Goal: Task Accomplishment & Management: Use online tool/utility

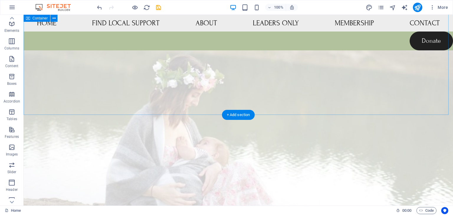
scroll to position [543, 0]
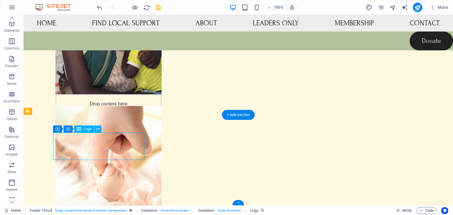
select select "px"
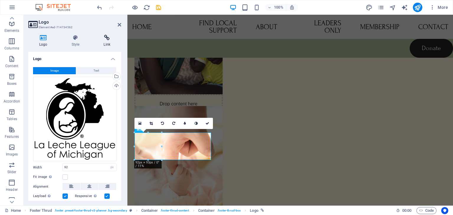
click at [106, 40] on icon at bounding box center [107, 38] width 29 height 6
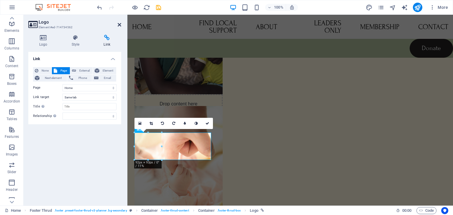
click at [119, 25] on icon at bounding box center [120, 24] width 4 height 5
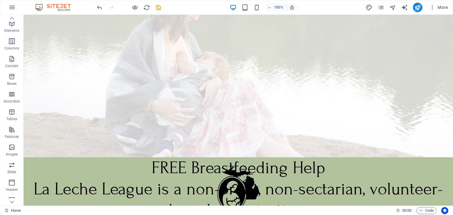
scroll to position [0, 0]
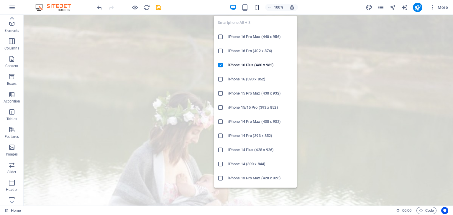
click at [254, 7] on icon "button" at bounding box center [256, 7] width 7 height 7
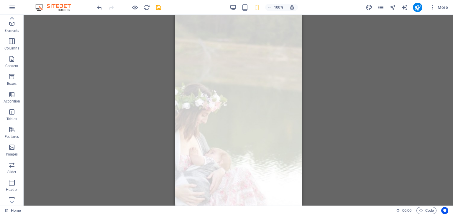
click at [237, 10] on div "100%" at bounding box center [264, 7] width 68 height 9
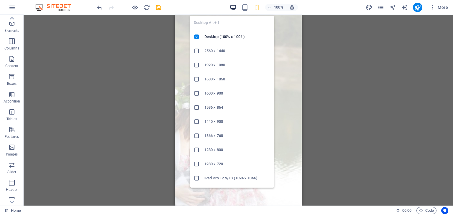
click at [234, 8] on icon "button" at bounding box center [233, 7] width 7 height 7
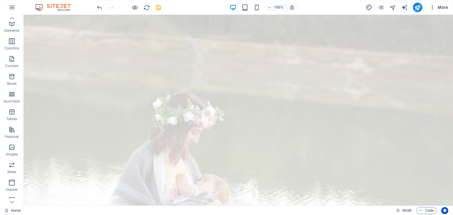
click at [433, 7] on icon "button" at bounding box center [432, 7] width 6 height 6
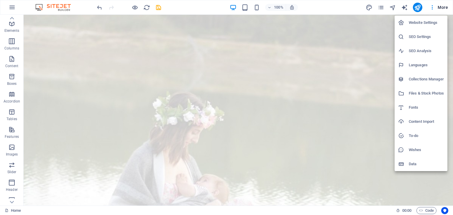
click at [380, 6] on div at bounding box center [226, 107] width 453 height 215
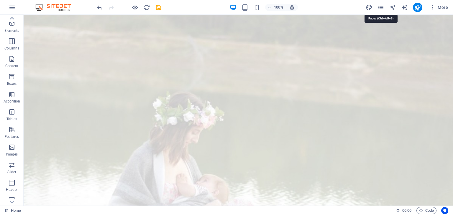
click at [380, 6] on icon "pages" at bounding box center [380, 7] width 7 height 7
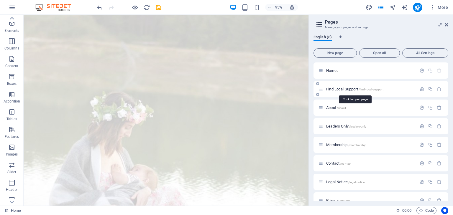
click at [368, 89] on span "/find-local-support" at bounding box center [370, 89] width 25 height 3
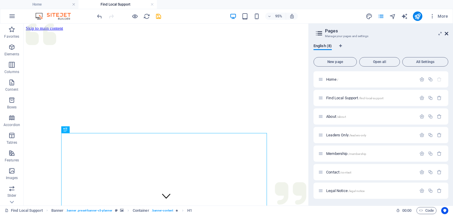
click at [445, 33] on icon at bounding box center [447, 33] width 4 height 5
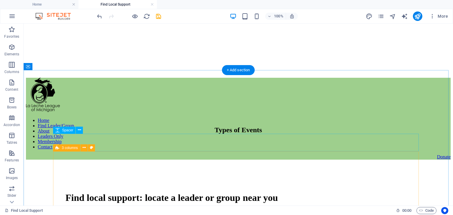
scroll to position [265, 0]
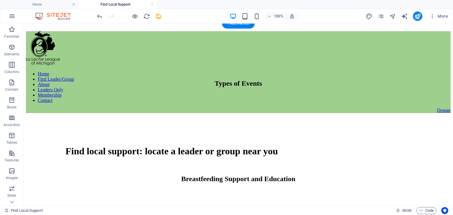
click at [98, 111] on figure at bounding box center [238, 111] width 410 height 0
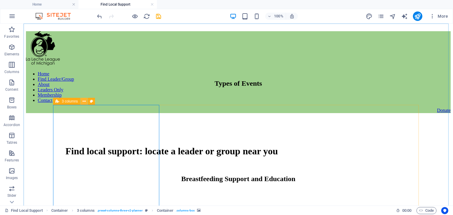
click at [83, 102] on button at bounding box center [83, 101] width 7 height 7
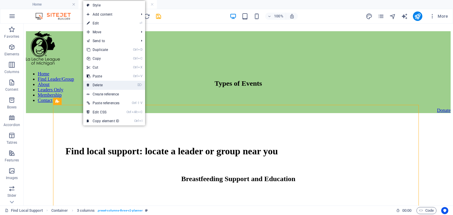
click at [101, 86] on link "⌦ Delete" at bounding box center [103, 85] width 40 height 9
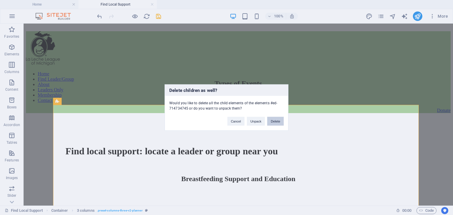
click at [274, 121] on button "Delete" at bounding box center [275, 121] width 17 height 9
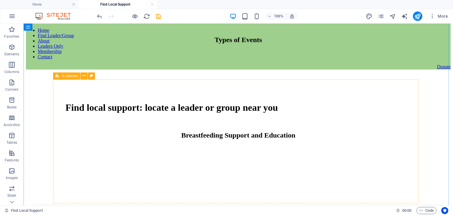
scroll to position [310, 0]
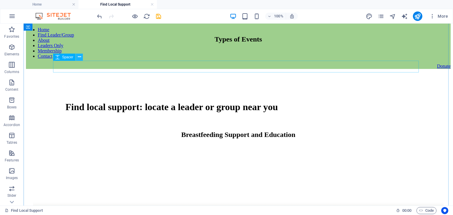
click at [79, 56] on icon at bounding box center [79, 57] width 3 height 6
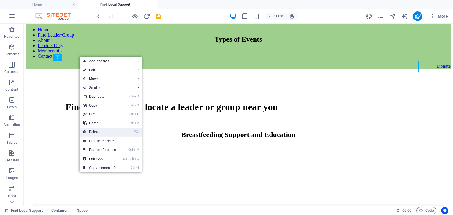
click at [96, 131] on link "⌦ Delete" at bounding box center [100, 132] width 40 height 9
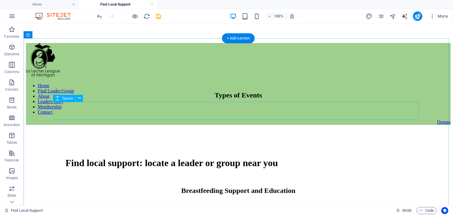
scroll to position [251, 0]
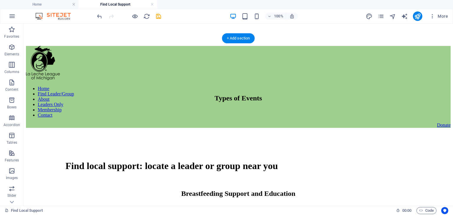
click at [58, 126] on figure at bounding box center [238, 126] width 410 height 0
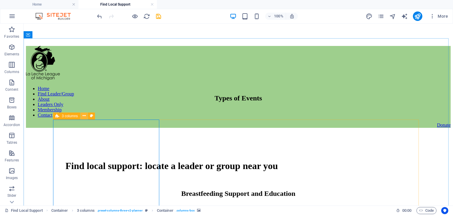
click at [84, 115] on icon at bounding box center [84, 116] width 3 height 6
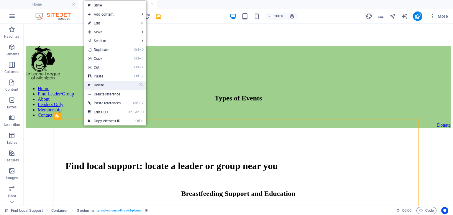
click at [103, 83] on link "⌦ Delete" at bounding box center [104, 85] width 40 height 9
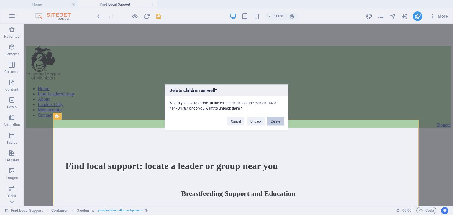
click at [272, 122] on button "Delete" at bounding box center [275, 121] width 17 height 9
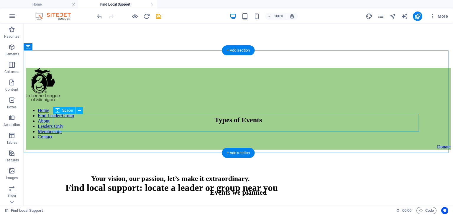
scroll to position [228, 0]
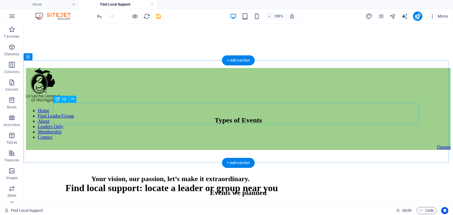
click at [198, 116] on div "Types of Events" at bounding box center [238, 120] width 410 height 8
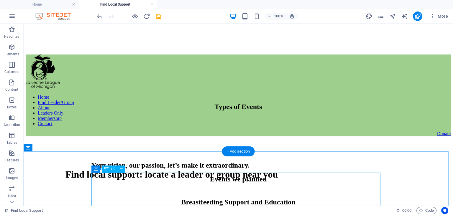
scroll to position [243, 0]
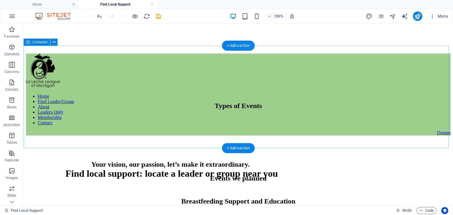
click at [180, 138] on div "Types of Events" at bounding box center [238, 104] width 425 height 101
click at [177, 132] on div "Types of Events" at bounding box center [238, 104] width 425 height 101
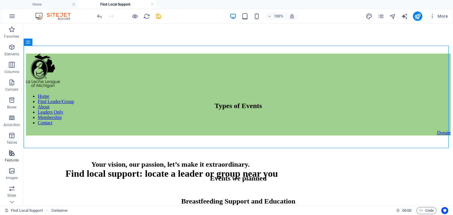
click at [8, 152] on div "Favorites Elements Columns Content Boxes Accordion Tables Features Images Slide…" at bounding box center [12, 156] width 24 height 265
click at [11, 156] on icon "button" at bounding box center [11, 153] width 7 height 7
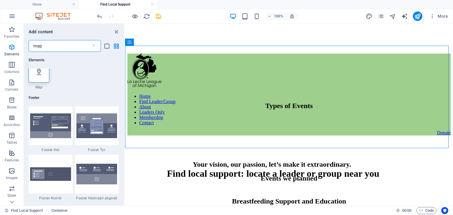
scroll to position [0, 0]
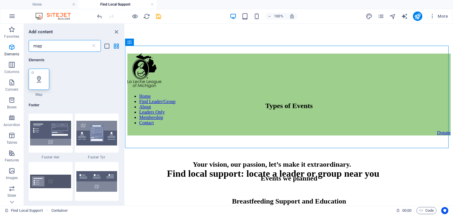
type input "map"
click at [37, 79] on icon at bounding box center [39, 79] width 8 height 8
select select "1"
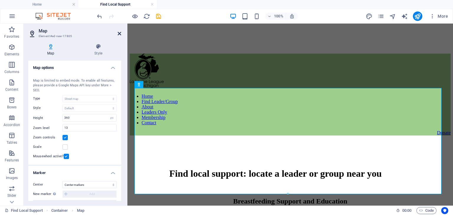
click at [120, 36] on icon at bounding box center [120, 33] width 4 height 5
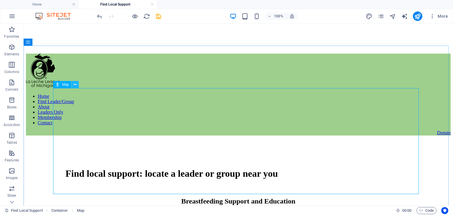
click at [75, 84] on icon at bounding box center [74, 85] width 3 height 6
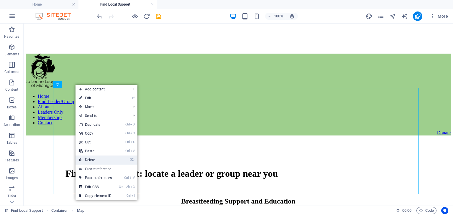
click at [93, 159] on link "⌦ Delete" at bounding box center [95, 160] width 40 height 9
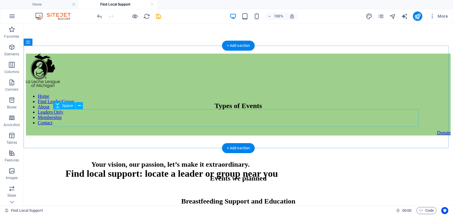
click at [175, 126] on div at bounding box center [238, 125] width 410 height 18
click at [165, 146] on div "Types of Events" at bounding box center [238, 104] width 425 height 101
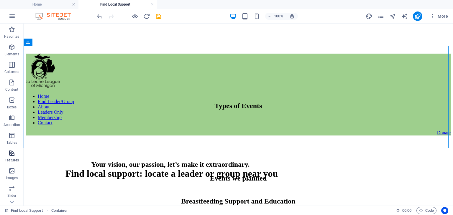
click at [11, 157] on span "Features" at bounding box center [12, 157] width 24 height 14
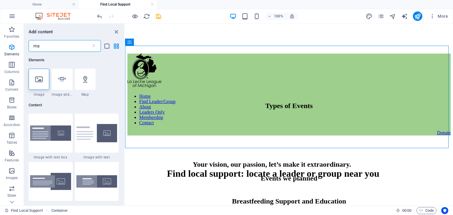
type input "m"
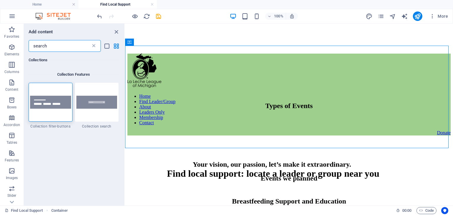
type input "search"
click at [95, 48] on icon at bounding box center [94, 46] width 6 height 6
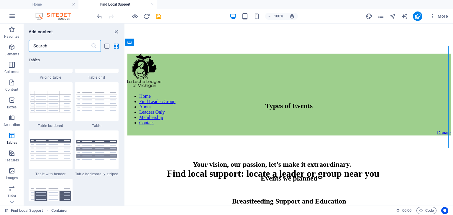
scroll to position [2137, 0]
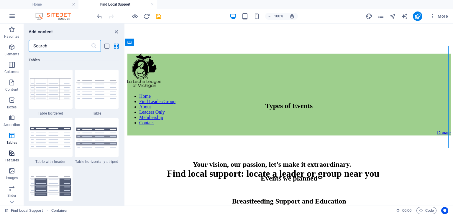
click at [13, 158] on p "Features" at bounding box center [12, 160] width 14 height 5
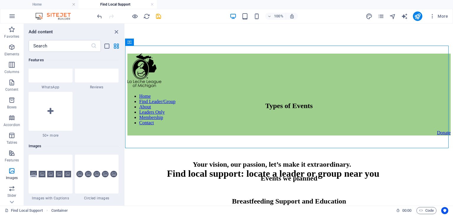
scroll to position [2895, 0]
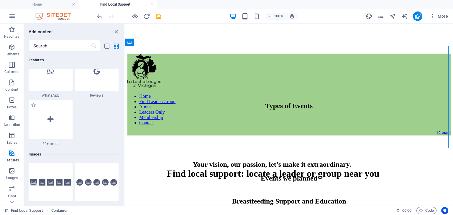
click at [53, 144] on span "50+ more" at bounding box center [51, 144] width 44 height 5
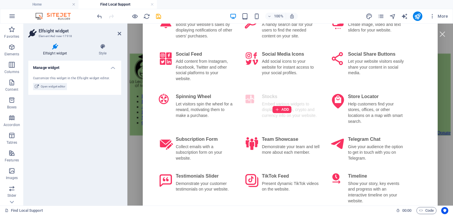
scroll to position [1009, 0]
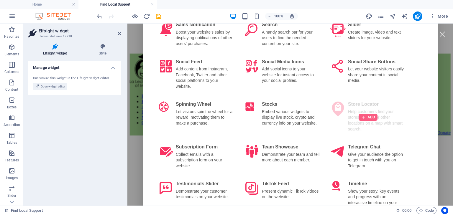
click at [358, 114] on div at bounding box center [367, 117] width 19 height 7
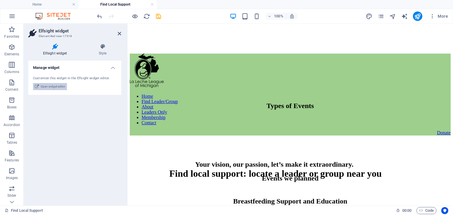
click at [60, 87] on span "Open widget editor" at bounding box center [53, 86] width 24 height 7
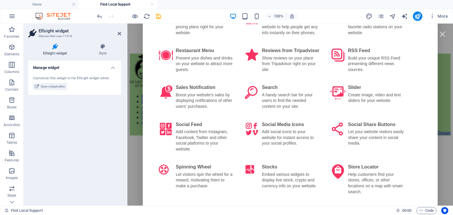
scroll to position [946, 0]
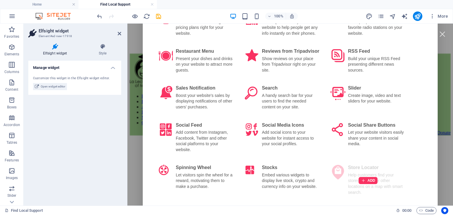
click at [360, 161] on div "ADD" at bounding box center [368, 180] width 83 height 39
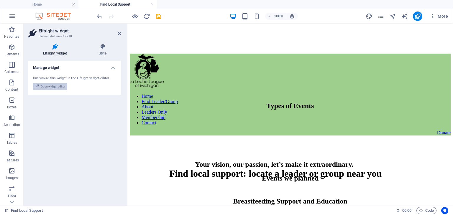
click at [43, 87] on span "Open widget editor" at bounding box center [53, 86] width 24 height 7
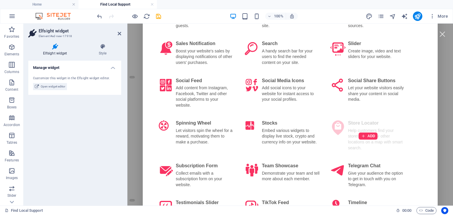
scroll to position [990, 0]
click at [375, 117] on div "ADD" at bounding box center [368, 136] width 83 height 39
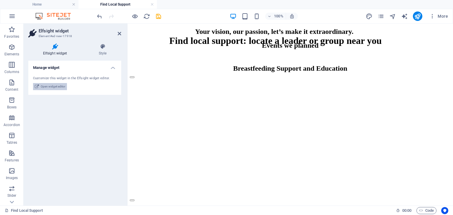
click at [51, 89] on span "Open widget editor" at bounding box center [53, 86] width 24 height 7
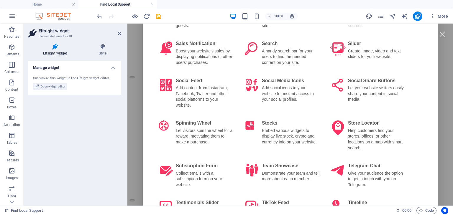
scroll to position [995, 0]
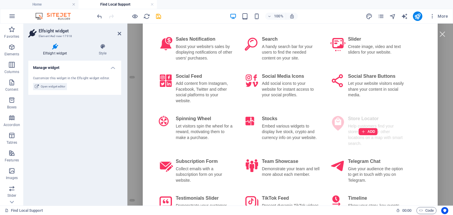
click at [352, 112] on div "ADD" at bounding box center [368, 131] width 83 height 39
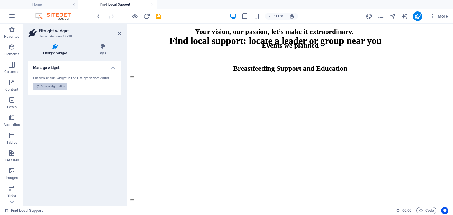
click at [58, 89] on span "Open widget editor" at bounding box center [53, 86] width 24 height 7
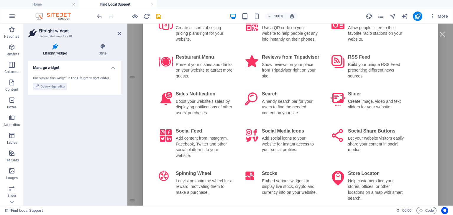
scroll to position [939, 0]
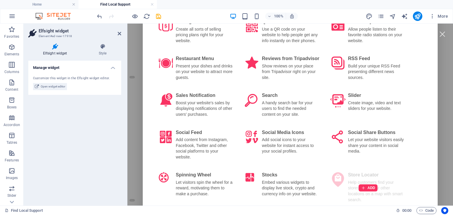
click at [355, 168] on div "ADD" at bounding box center [368, 187] width 83 height 39
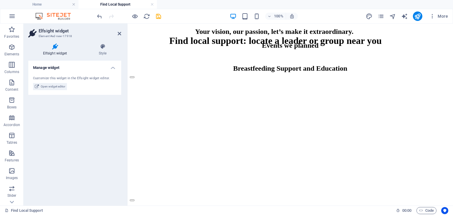
click at [35, 175] on div "Manage widget Customize this widget in the Elfsight widget editor. Open widget …" at bounding box center [74, 131] width 93 height 140
click at [59, 85] on span "Open widget editor" at bounding box center [53, 86] width 24 height 7
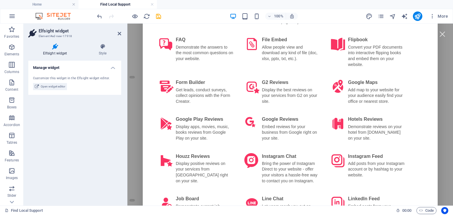
scroll to position [575, 0]
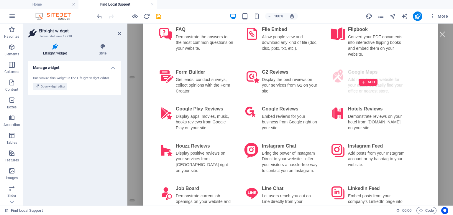
click at [371, 69] on div "ADD" at bounding box center [368, 81] width 83 height 33
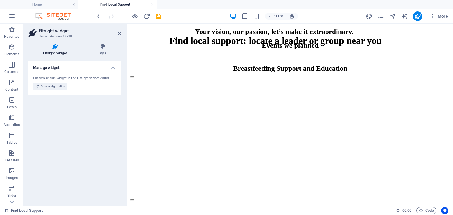
click at [123, 34] on aside "Elfsight widget Element #ed-new-17918 Elfsight widget Style Manage widget Custo…" at bounding box center [76, 115] width 104 height 182
click at [121, 32] on icon at bounding box center [120, 33] width 4 height 5
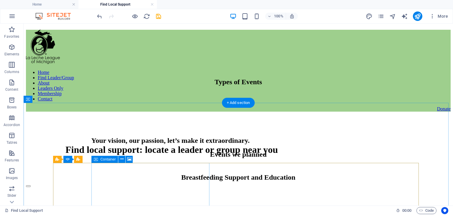
scroll to position [239, 0]
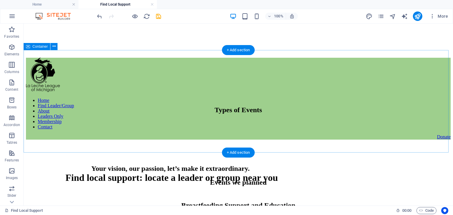
click at [117, 129] on div at bounding box center [238, 129] width 410 height 18
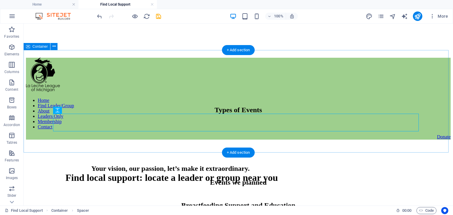
click at [112, 139] on div "Types of Events" at bounding box center [238, 108] width 425 height 101
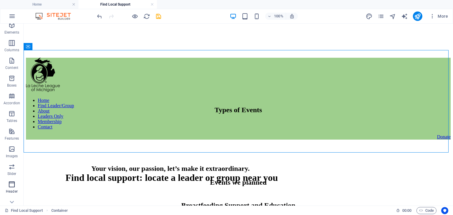
scroll to position [37, 0]
click at [9, 123] on p "Features" at bounding box center [12, 123] width 14 height 5
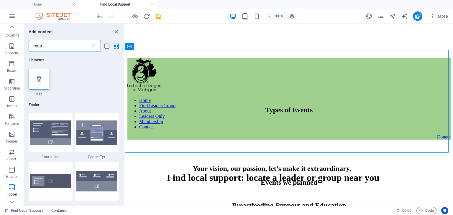
scroll to position [0, 0]
type input "map"
click at [40, 83] on div at bounding box center [39, 79] width 21 height 21
select select "1"
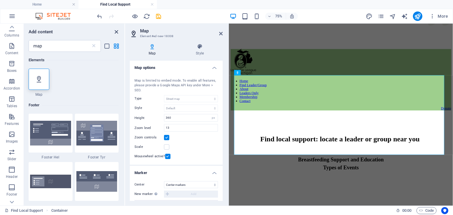
click at [115, 32] on icon "close panel" at bounding box center [116, 32] width 7 height 7
click at [116, 32] on icon "close panel" at bounding box center [116, 32] width 7 height 7
click at [202, 52] on h4 "Style" at bounding box center [200, 50] width 46 height 12
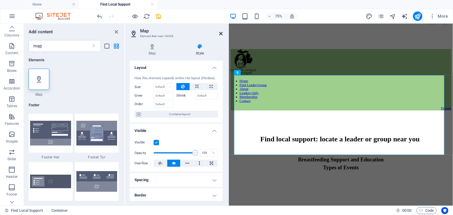
click at [219, 32] on icon at bounding box center [221, 33] width 4 height 5
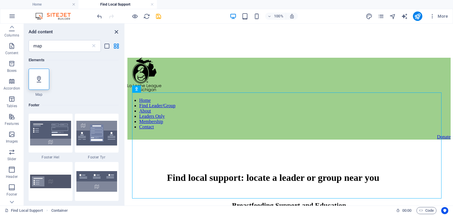
click at [118, 31] on icon "close panel" at bounding box center [116, 32] width 7 height 7
click at [116, 31] on icon "close panel" at bounding box center [116, 32] width 7 height 7
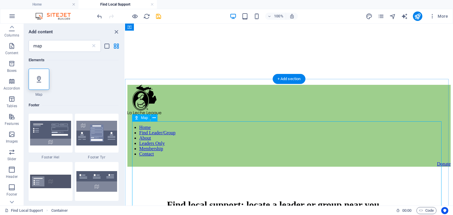
scroll to position [209, 0]
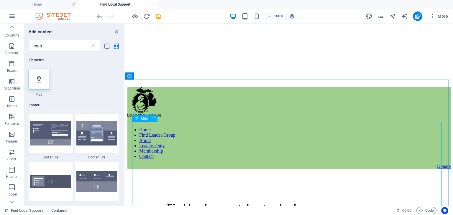
click at [138, 118] on icon at bounding box center [136, 118] width 4 height 7
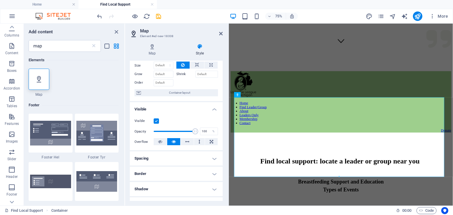
scroll to position [0, 0]
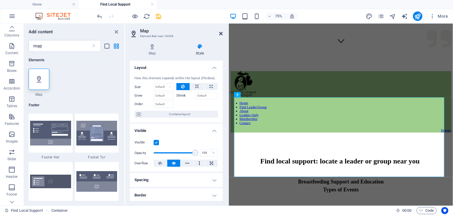
click at [221, 33] on icon at bounding box center [221, 33] width 4 height 5
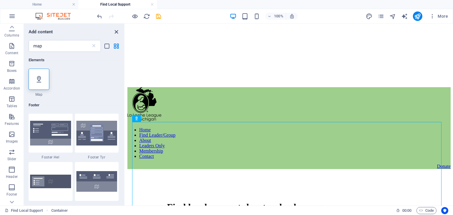
click at [118, 30] on icon "close panel" at bounding box center [116, 32] width 7 height 7
click at [113, 31] on icon "close panel" at bounding box center [116, 32] width 7 height 7
click at [95, 44] on icon at bounding box center [94, 46] width 6 height 6
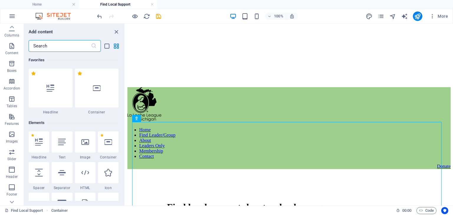
scroll to position [63, 0]
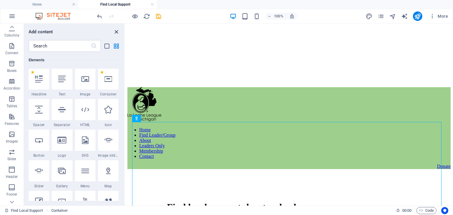
click at [114, 30] on icon "close panel" at bounding box center [116, 32] width 7 height 7
click at [119, 32] on icon "close panel" at bounding box center [116, 32] width 7 height 7
click at [118, 30] on icon "close panel" at bounding box center [116, 32] width 7 height 7
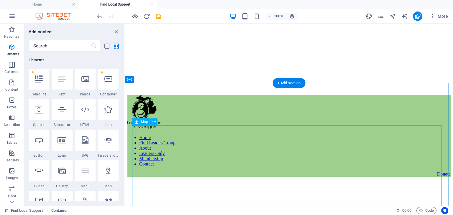
scroll to position [231, 0]
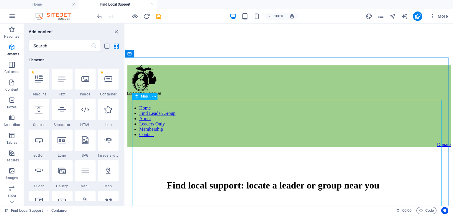
click at [141, 96] on span "Map" at bounding box center [144, 97] width 7 height 4
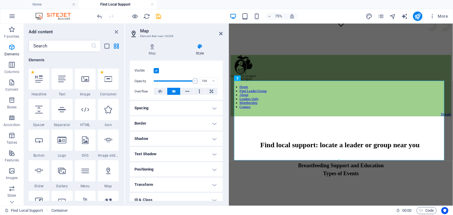
scroll to position [0, 0]
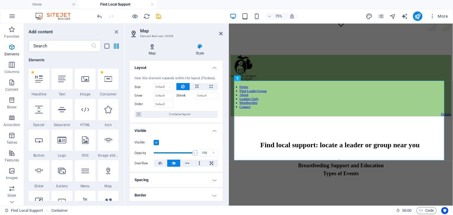
click at [149, 49] on icon at bounding box center [152, 47] width 45 height 6
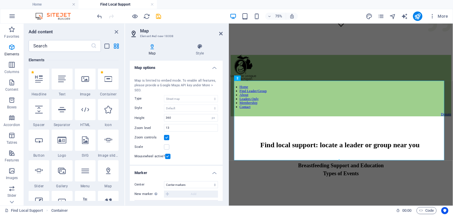
click at [210, 85] on div "Map is limited to embed mode. To enable all features, please provide a Google M…" at bounding box center [175, 85] width 83 height 15
